Goal: Task Accomplishment & Management: Complete application form

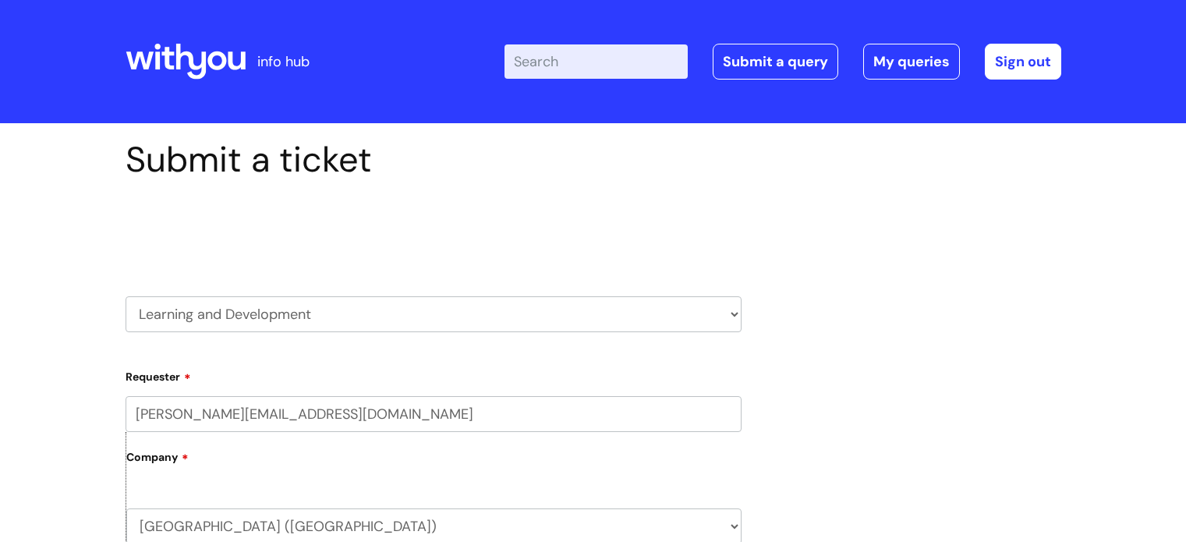
select select "Something else / not listed here"
select select "Other"
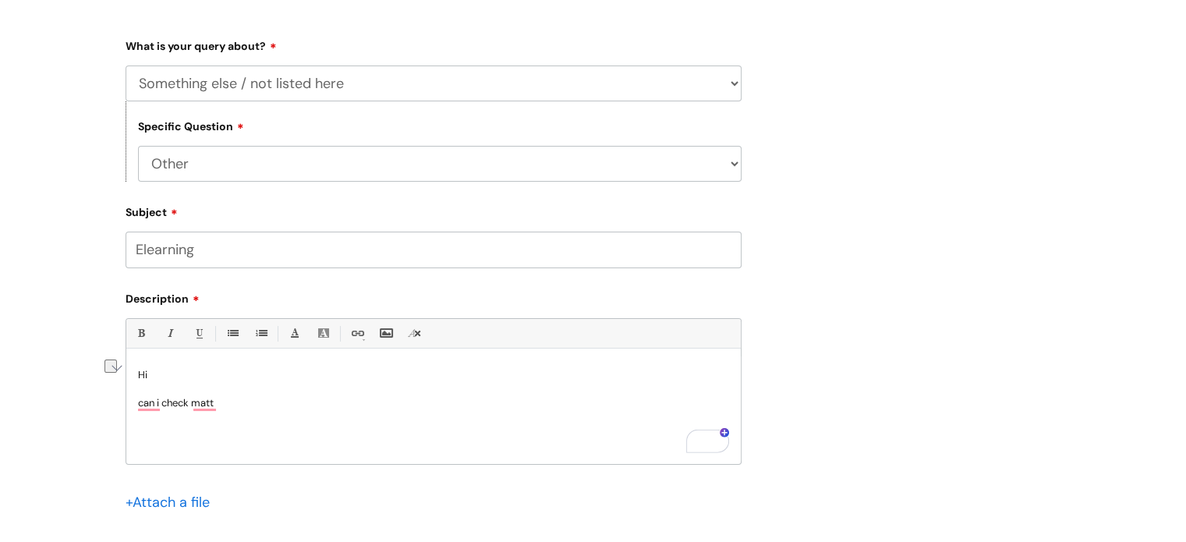
drag, startPoint x: 271, startPoint y: 409, endPoint x: 222, endPoint y: 408, distance: 49.1
click at [222, 408] on p "can i check matt" at bounding box center [433, 403] width 591 height 14
click at [229, 405] on p "can i check matt" at bounding box center [433, 403] width 591 height 14
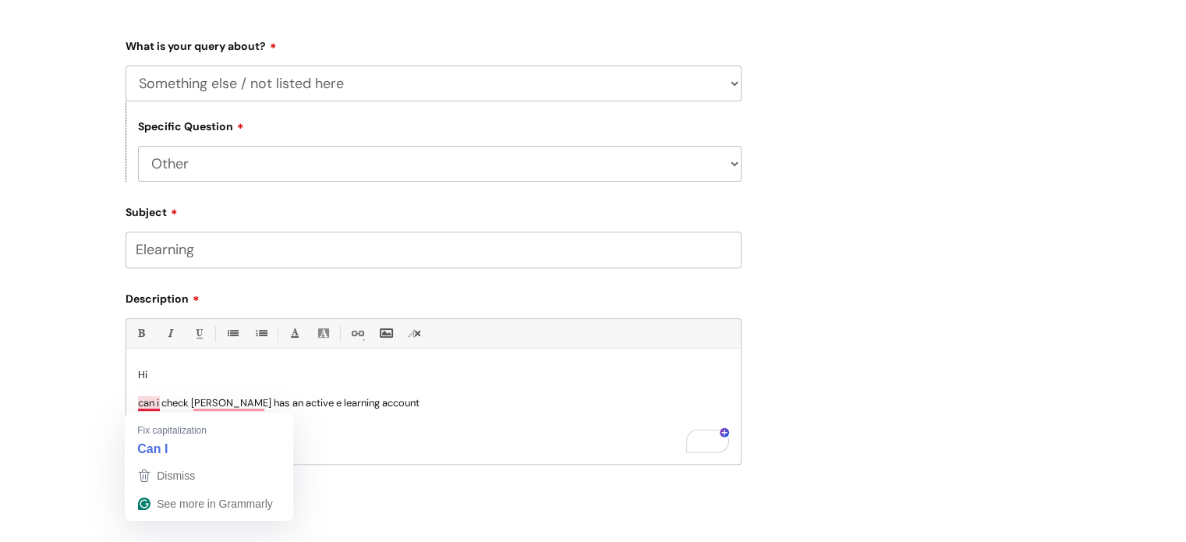
click at [140, 402] on p "can i check matt pawlowsk has an active e learning account" at bounding box center [433, 403] width 591 height 14
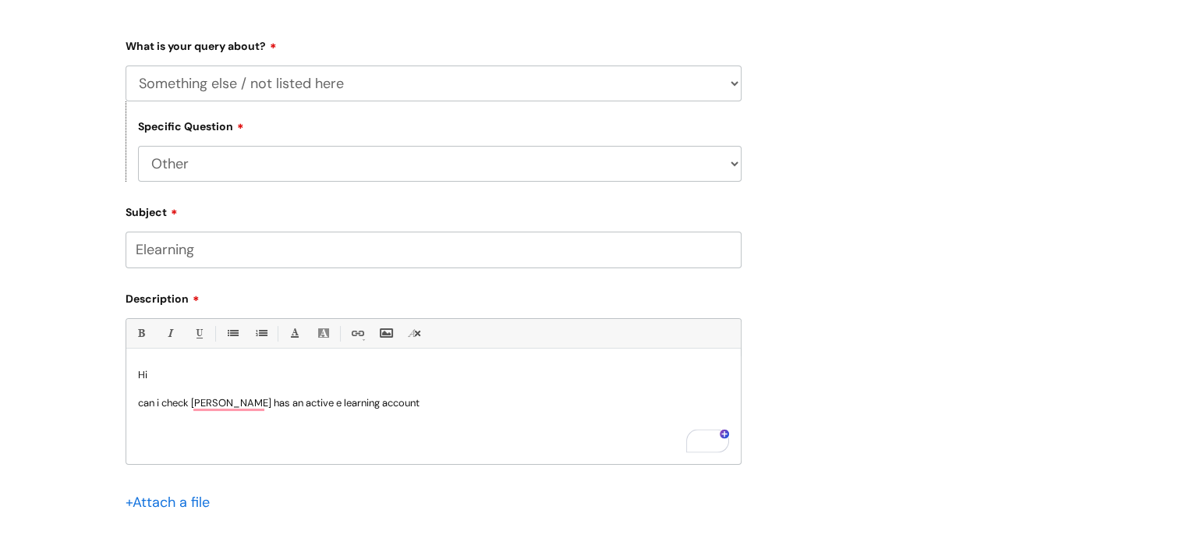
click at [161, 404] on p "can i check matt pawlowsk has an active e learning account" at bounding box center [433, 403] width 591 height 14
click at [200, 406] on p "can I check matt pawlowsk has an active e learning account" at bounding box center [433, 403] width 591 height 14
click at [199, 402] on p "can I check m att pawlowsk has an active e learning account" at bounding box center [433, 403] width 591 height 14
click at [455, 406] on p "can I check M att Pawlowsk has an active e learning account" at bounding box center [433, 403] width 591 height 14
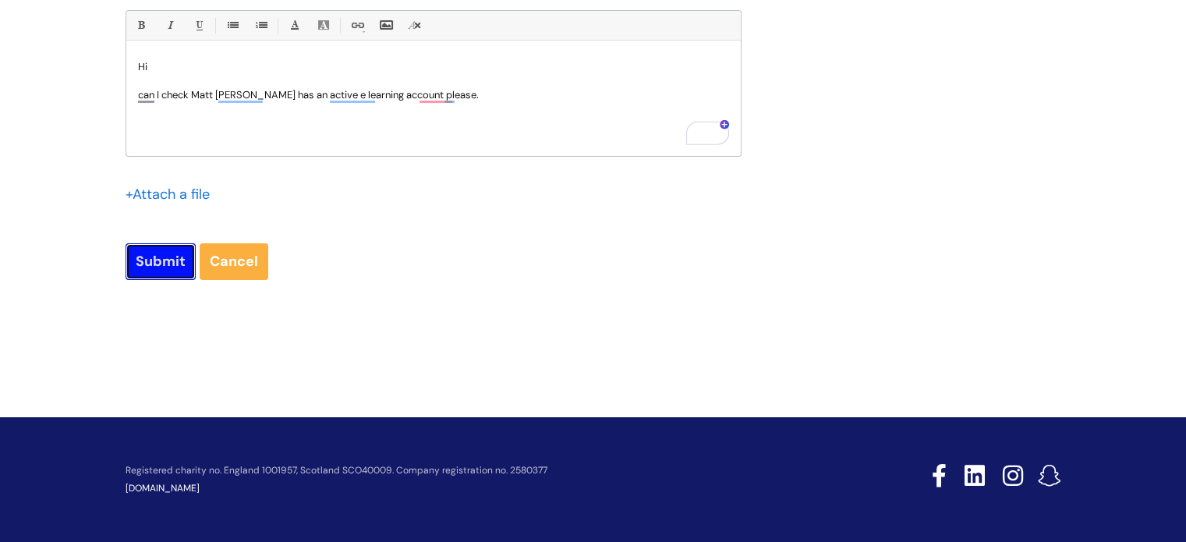
click at [150, 263] on input "Submit" at bounding box center [160, 261] width 70 height 36
type input "Please Wait..."
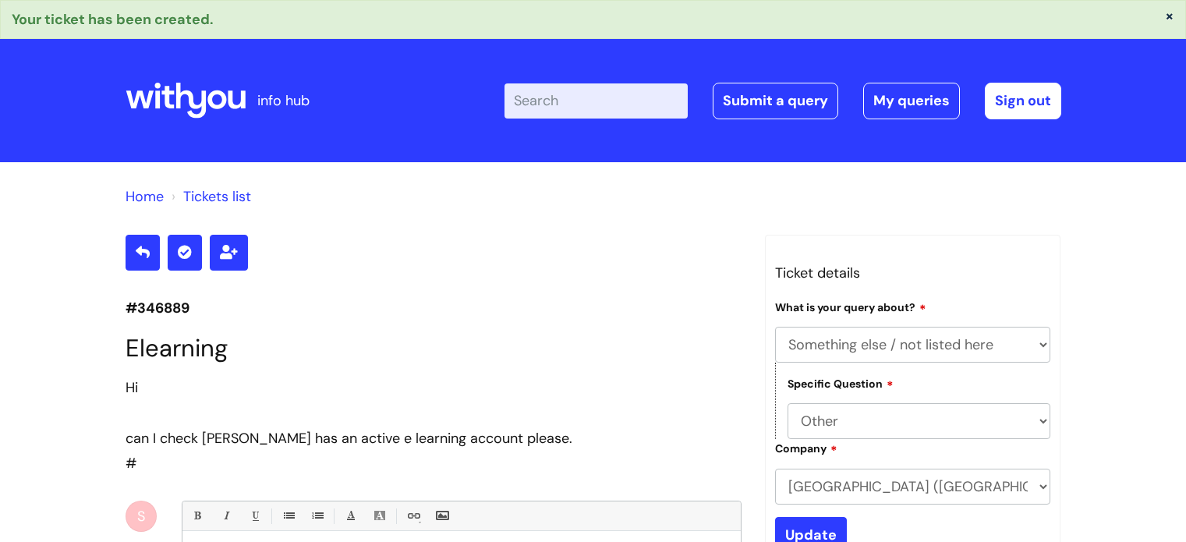
select select "Something else / not listed here"
select select "Other"
